Goal: Information Seeking & Learning: Learn about a topic

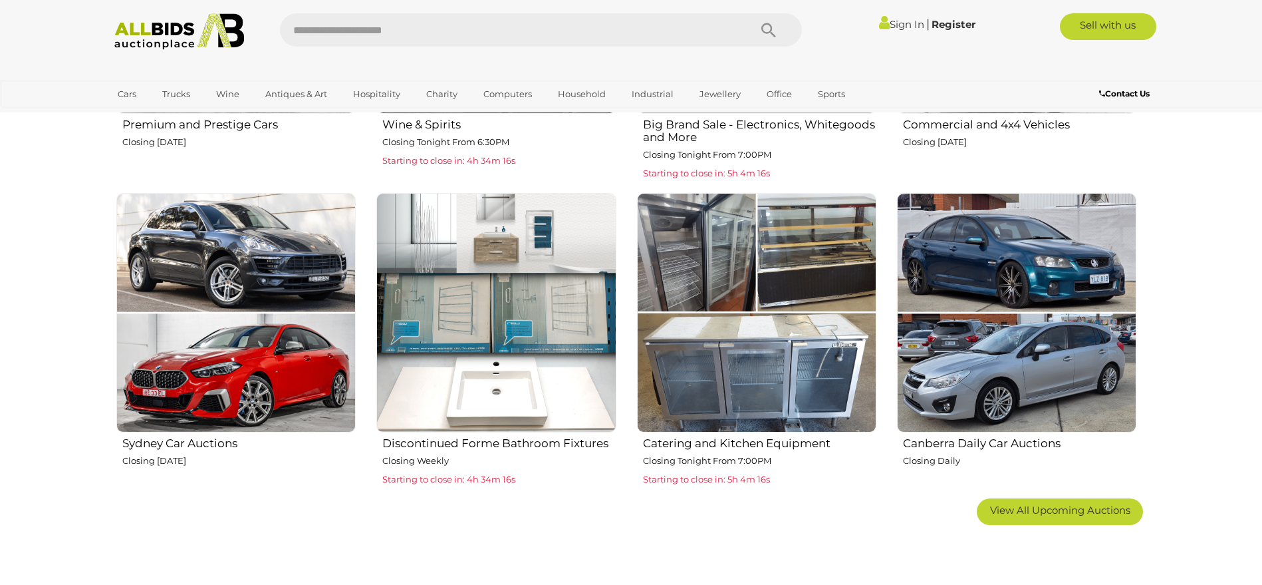
scroll to position [750, 0]
click at [728, 436] on h2 "Catering and Kitchen Equipment" at bounding box center [759, 441] width 233 height 16
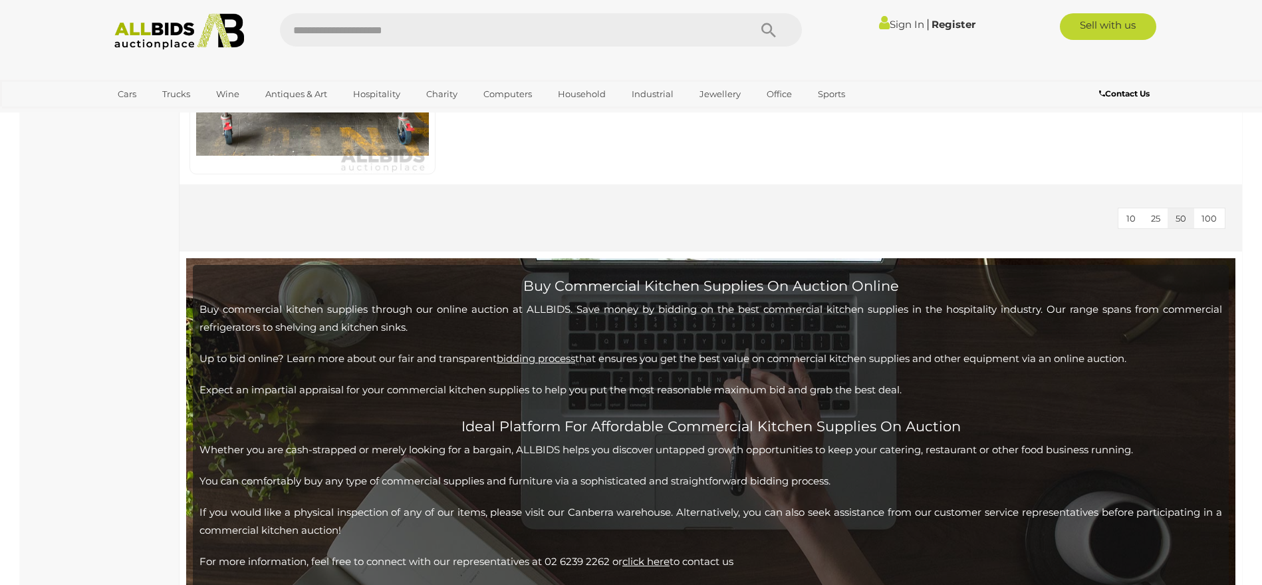
scroll to position [6320, 0]
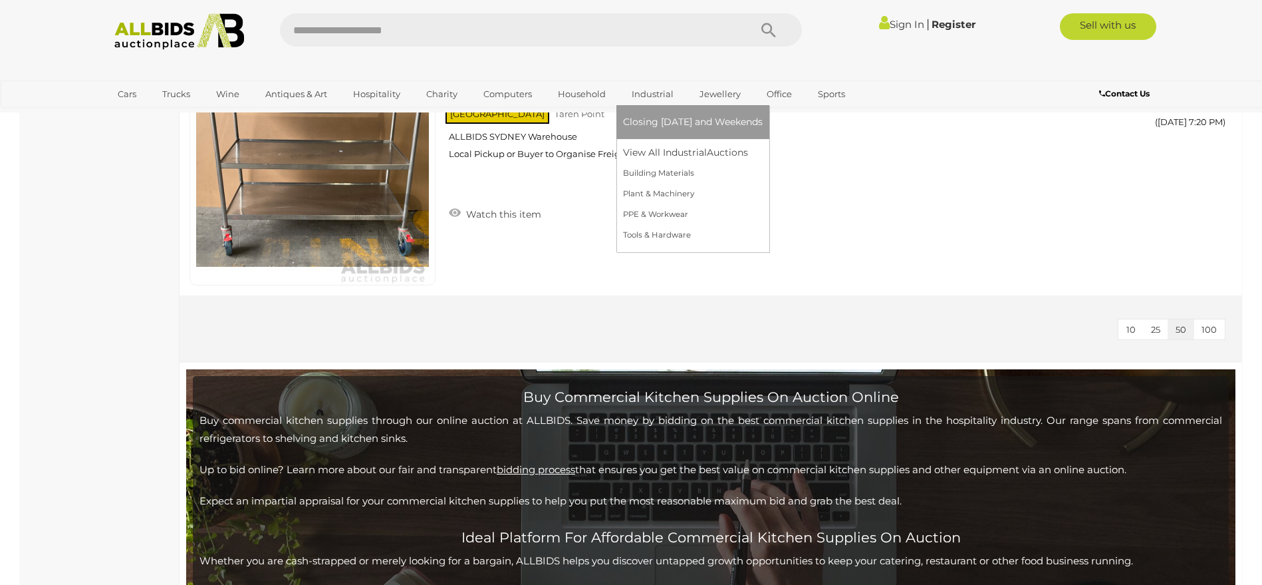
click at [658, 97] on link "Industrial" at bounding box center [652, 94] width 59 height 22
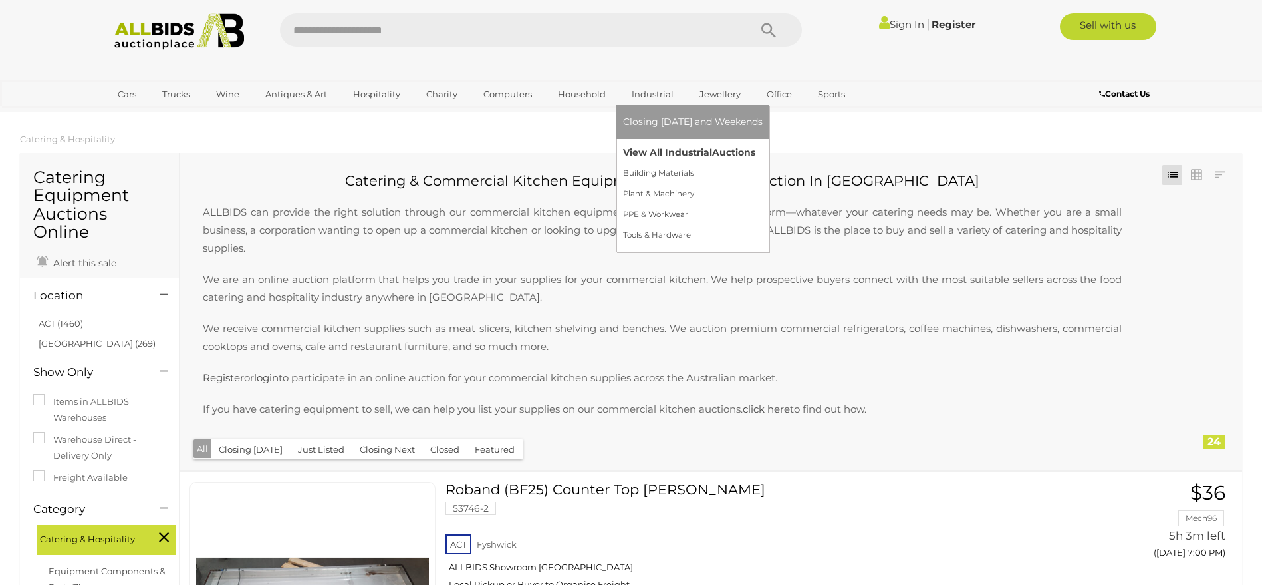
click at [682, 153] on link "View All Industrial Auctions" at bounding box center [693, 152] width 140 height 21
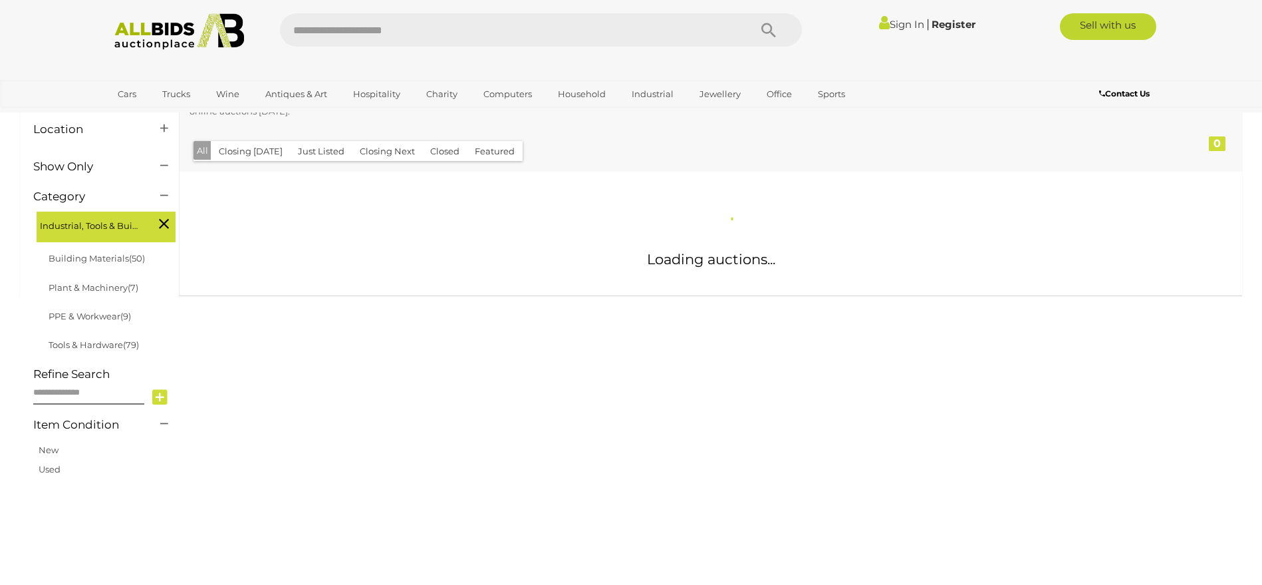
scroll to position [221, 0]
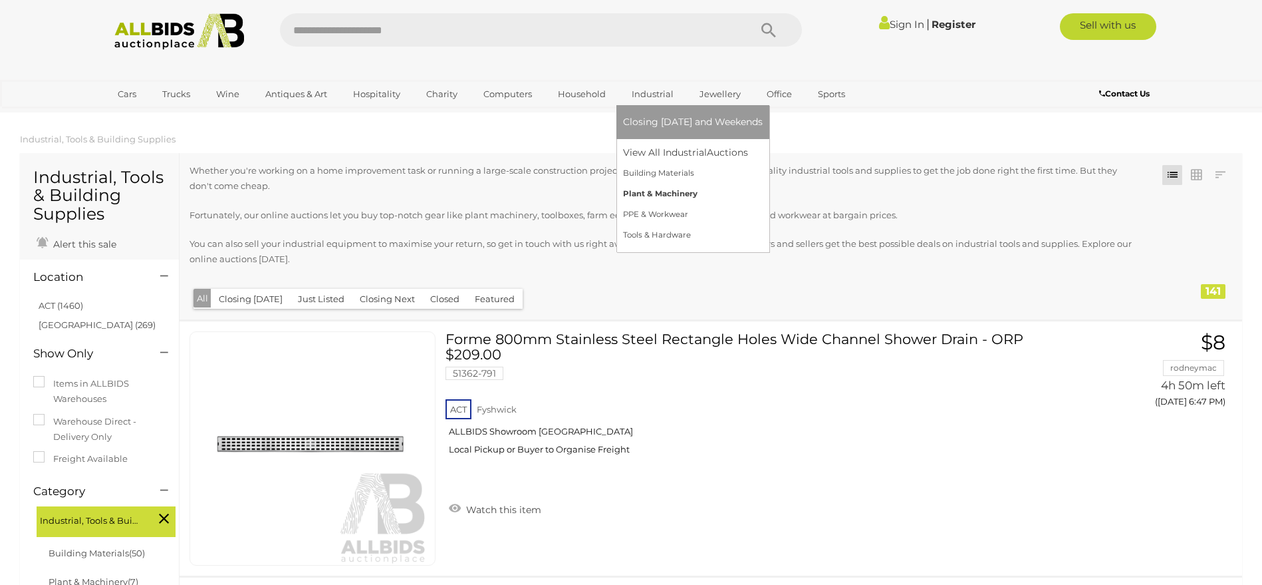
click at [683, 190] on link "Plant & Machinery" at bounding box center [693, 194] width 140 height 21
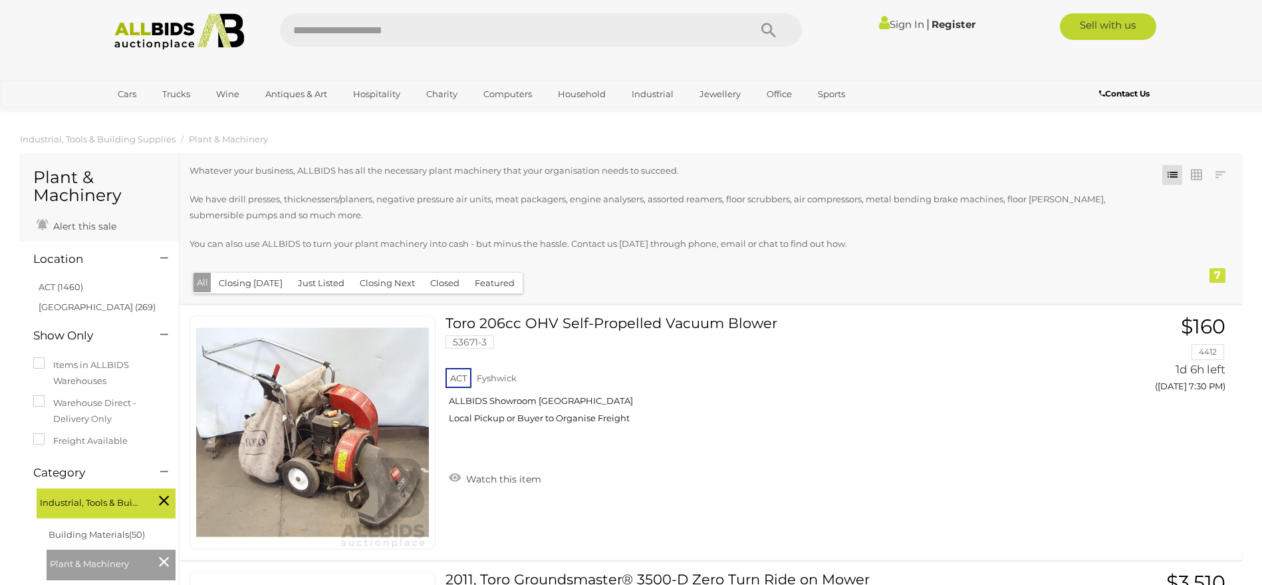
click at [137, 29] on img at bounding box center [179, 31] width 144 height 37
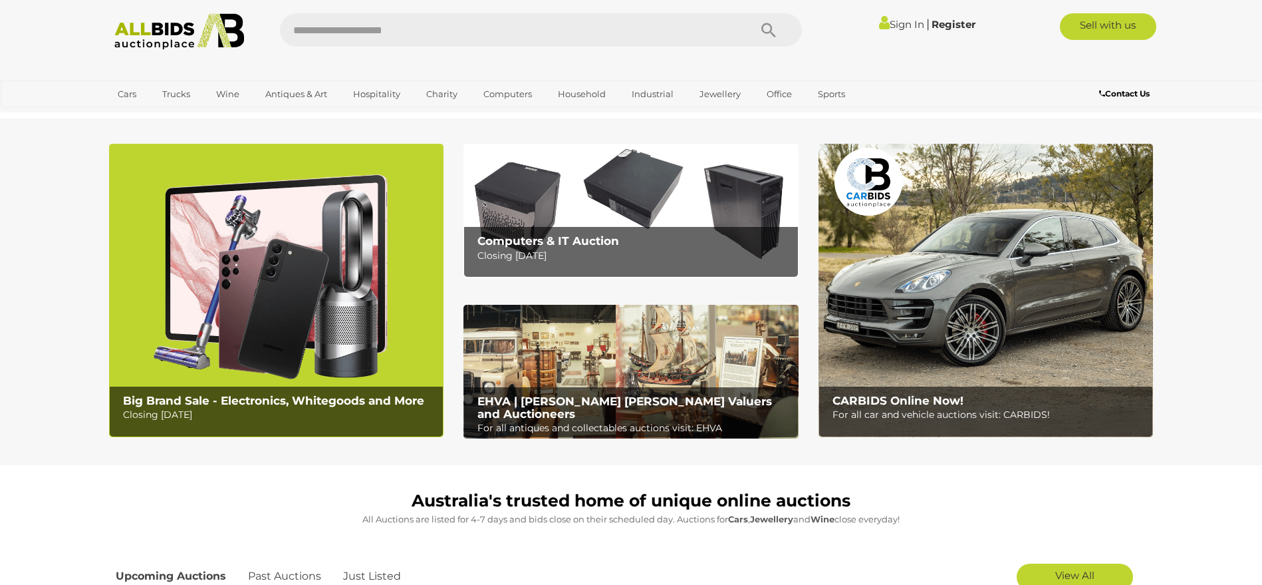
click at [1127, 93] on b "Contact Us" at bounding box center [1125, 93] width 51 height 10
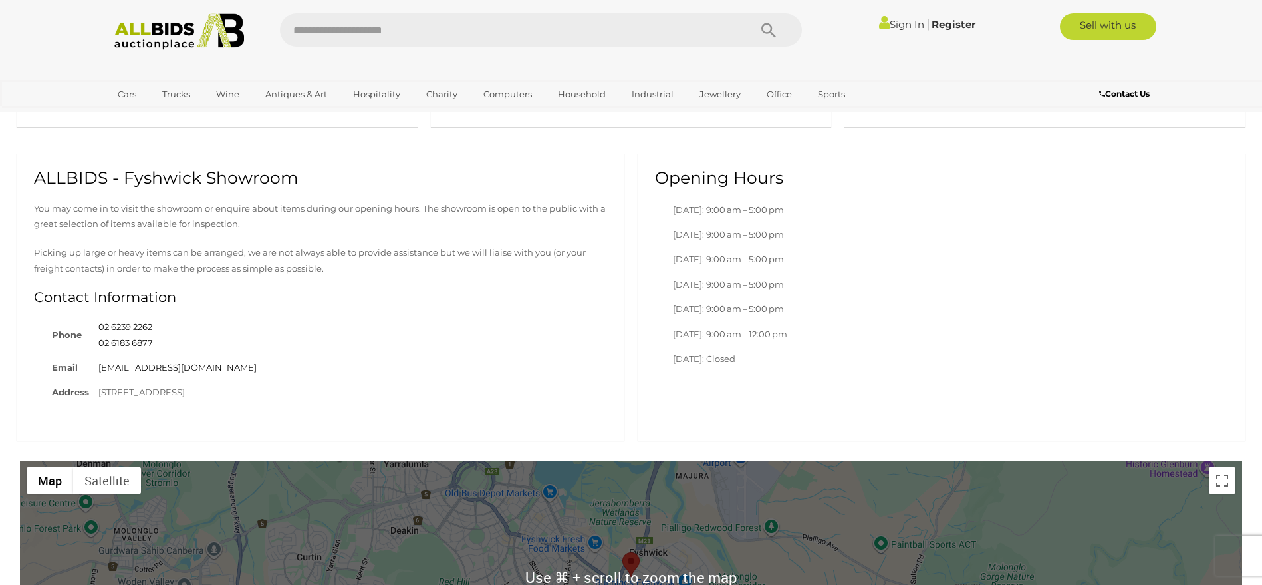
scroll to position [600, 0]
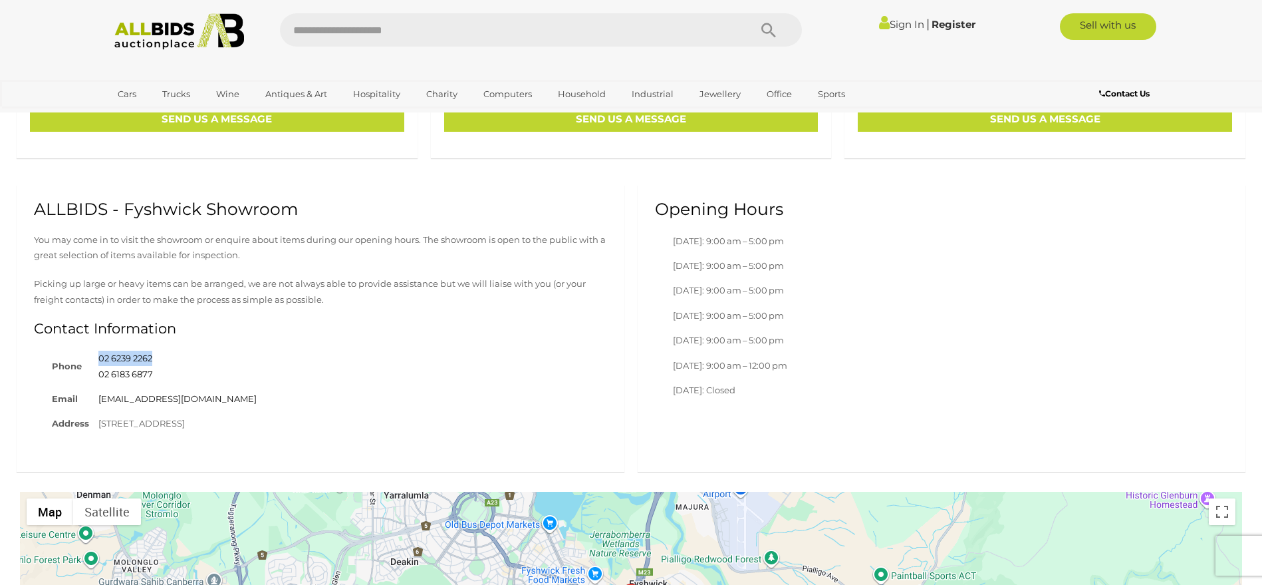
click at [144, 41] on img at bounding box center [179, 31] width 144 height 37
